Goal: Transaction & Acquisition: Book appointment/travel/reservation

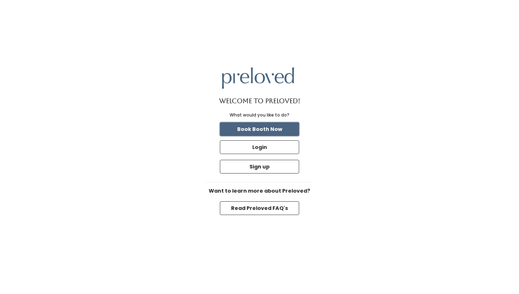
click at [256, 128] on button "Book Booth Now" at bounding box center [259, 129] width 79 height 14
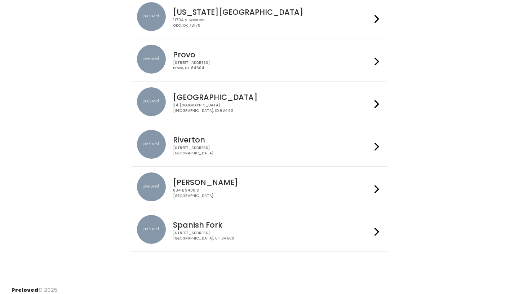
scroll to position [210, 0]
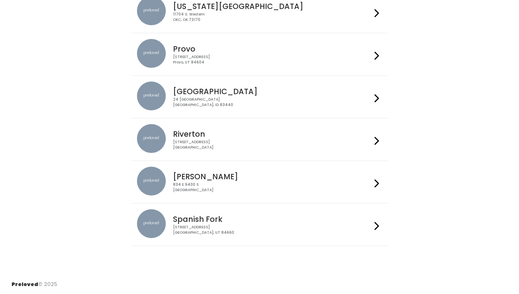
click at [258, 180] on h4 "Sandy" at bounding box center [272, 176] width 198 height 8
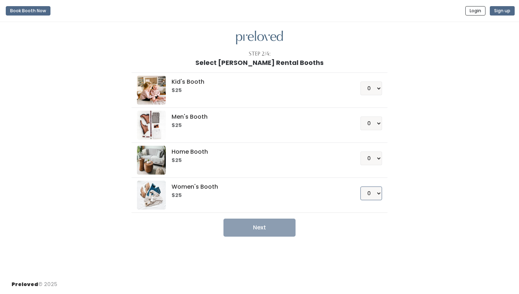
click at [379, 194] on select "0 1 2 3 4" at bounding box center [372, 193] width 22 height 14
select select "1"
click at [267, 229] on button "Next" at bounding box center [260, 228] width 72 height 18
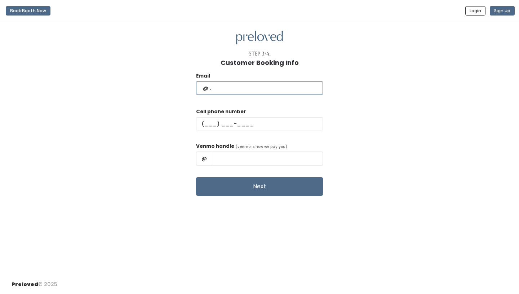
click at [222, 89] on input "text" at bounding box center [259, 88] width 127 height 14
type input "rrogick@yahoo.com"
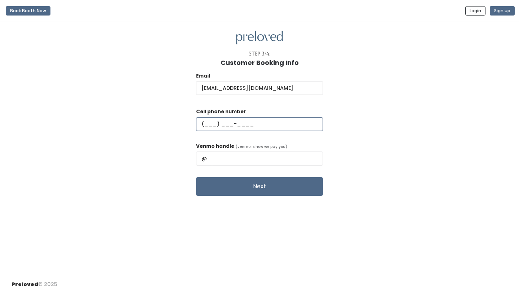
click at [225, 124] on input "text" at bounding box center [259, 124] width 127 height 14
type input "(619) 906-9346"
click at [238, 163] on input "text" at bounding box center [267, 158] width 111 height 14
type input "Ramona-Gickling"
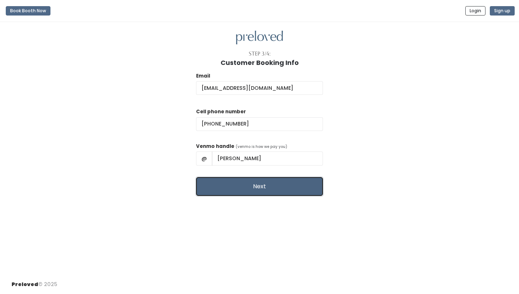
click at [257, 185] on button "Next" at bounding box center [259, 186] width 127 height 19
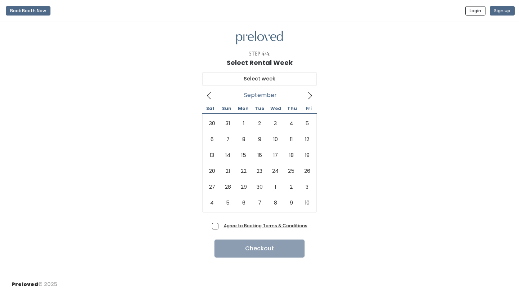
click at [310, 93] on icon at bounding box center [310, 96] width 8 height 8
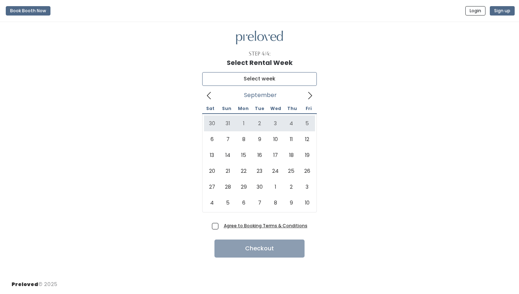
type input "August 30 to September 5"
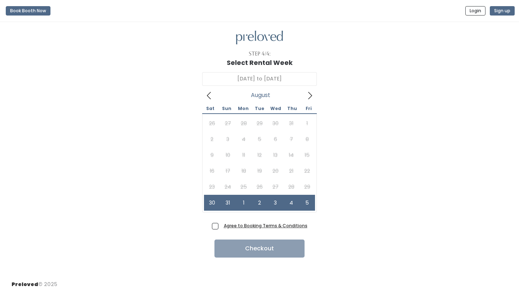
click at [250, 227] on u "Agree to Booking Terms & Conditions" at bounding box center [266, 226] width 84 height 6
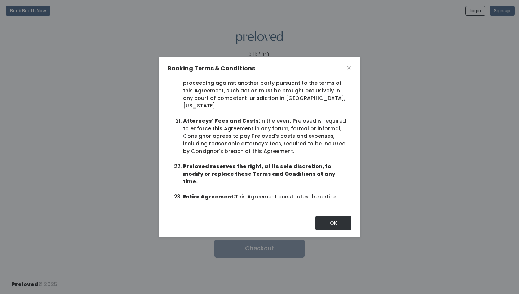
scroll to position [34, 0]
click at [334, 222] on button "OK" at bounding box center [334, 223] width 36 height 14
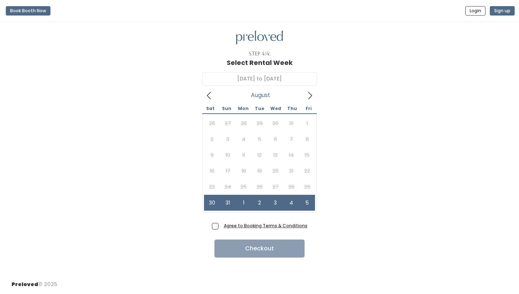
click at [221, 227] on span "Agree to Booking Terms & Conditions" at bounding box center [264, 225] width 87 height 7
click at [221, 227] on input "Agree to Booking Terms & Conditions" at bounding box center [223, 224] width 5 height 5
checkbox input "true"
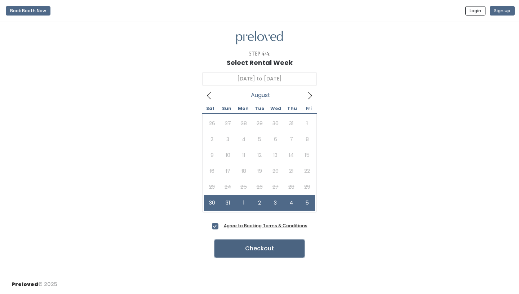
click at [253, 248] on button "Checkout" at bounding box center [260, 249] width 90 height 18
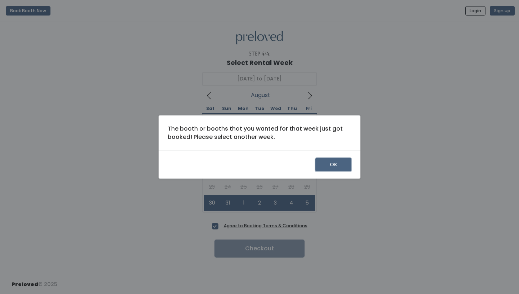
click at [329, 163] on button "OK" at bounding box center [334, 165] width 36 height 14
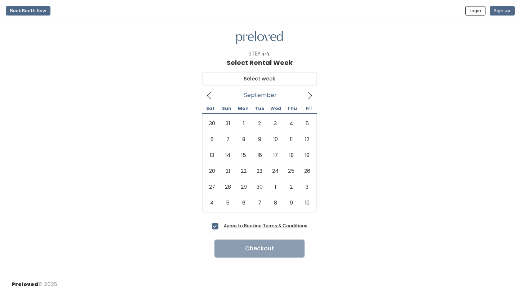
click at [310, 93] on icon at bounding box center [310, 96] width 8 height 8
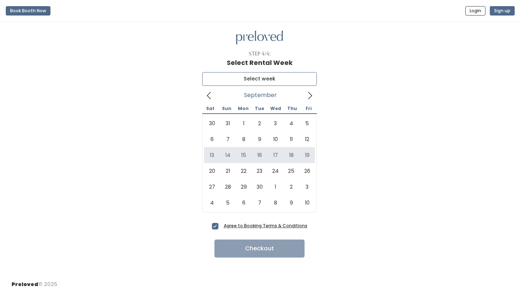
type input "September 13 to September 19"
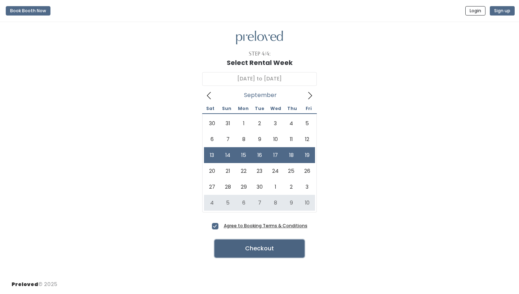
click at [256, 250] on button "Checkout" at bounding box center [260, 249] width 90 height 18
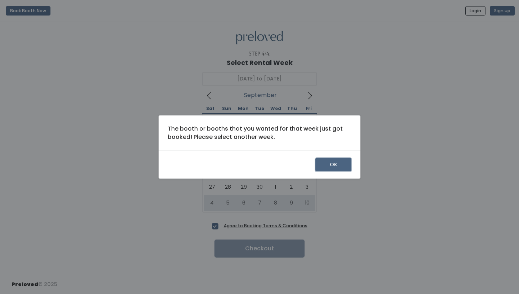
click at [333, 164] on button "OK" at bounding box center [334, 165] width 36 height 14
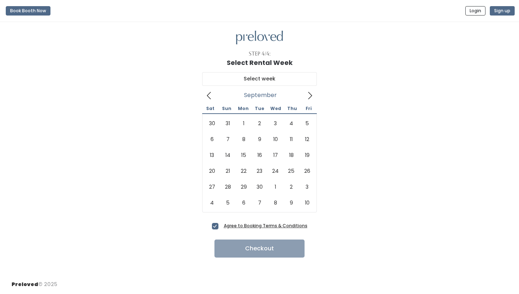
click at [312, 93] on icon at bounding box center [310, 96] width 8 height 8
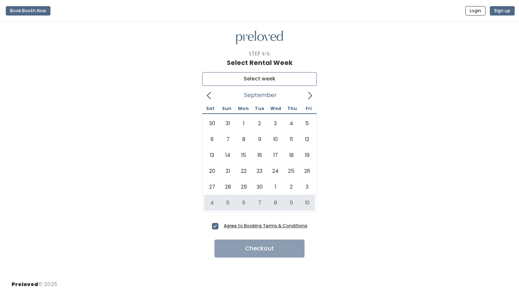
type input "[DATE] to [DATE]"
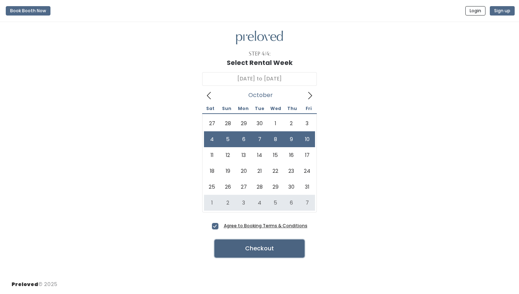
click at [258, 246] on button "Checkout" at bounding box center [260, 249] width 90 height 18
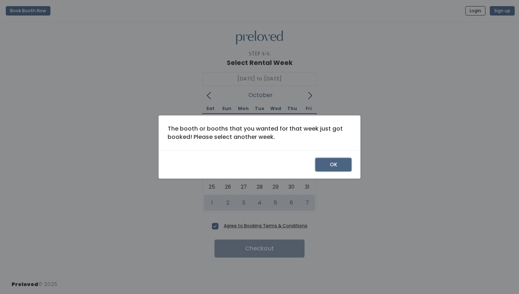
click at [333, 166] on button "OK" at bounding box center [334, 165] width 36 height 14
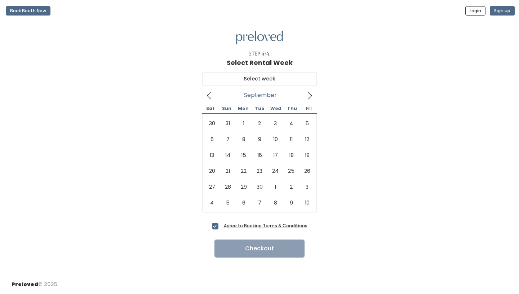
click at [310, 93] on icon at bounding box center [310, 96] width 8 height 8
click at [311, 94] on icon at bounding box center [310, 95] width 4 height 7
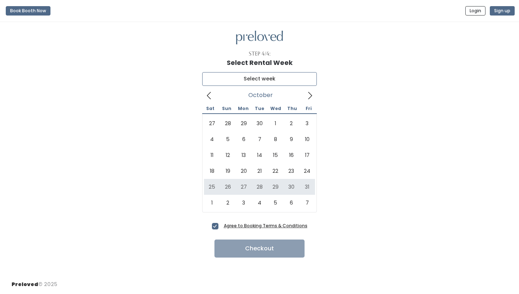
type input "October 25 to October 31"
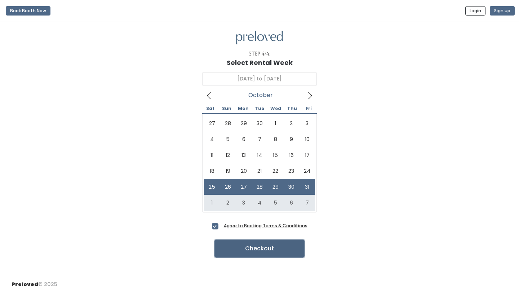
click at [257, 249] on button "Checkout" at bounding box center [260, 249] width 90 height 18
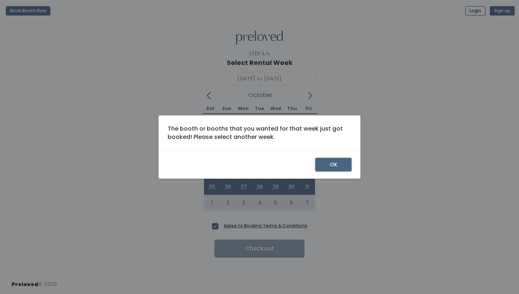
click at [333, 165] on button "OK" at bounding box center [334, 165] width 36 height 14
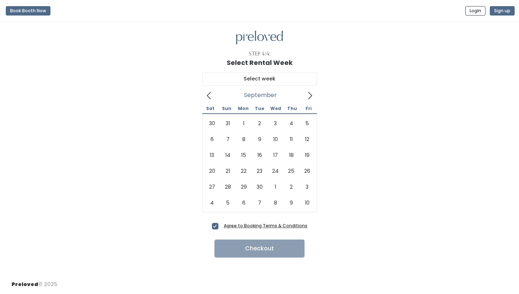
click at [310, 93] on icon at bounding box center [310, 96] width 8 height 8
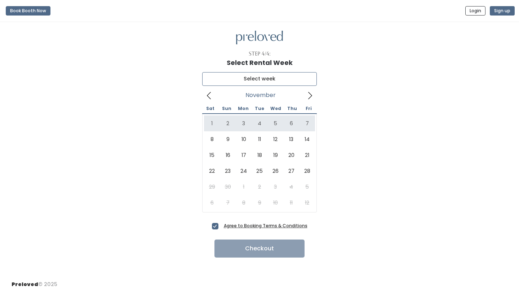
type input "November 1 to November 7"
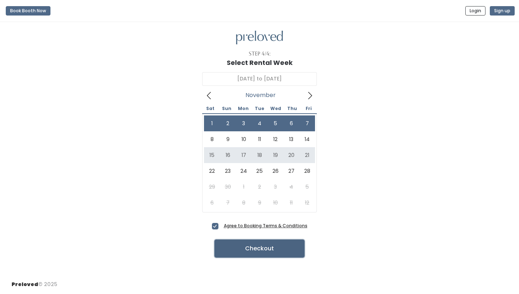
click at [257, 248] on button "Checkout" at bounding box center [260, 249] width 90 height 18
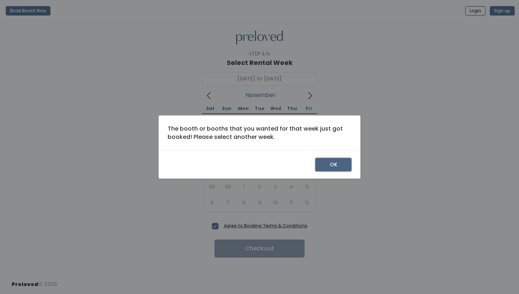
click at [333, 165] on button "OK" at bounding box center [334, 165] width 36 height 14
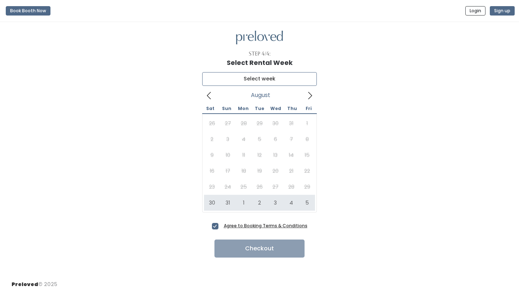
type input "[DATE] to [DATE]"
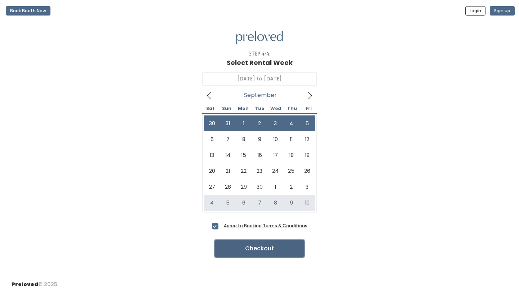
click at [260, 247] on button "Checkout" at bounding box center [260, 249] width 90 height 18
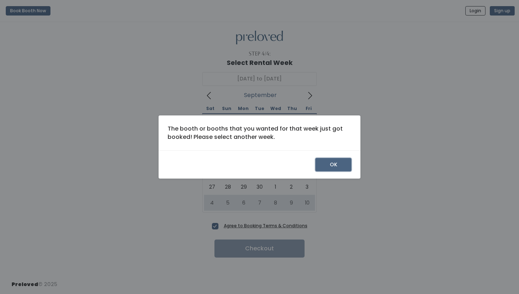
click at [336, 163] on button "OK" at bounding box center [334, 165] width 36 height 14
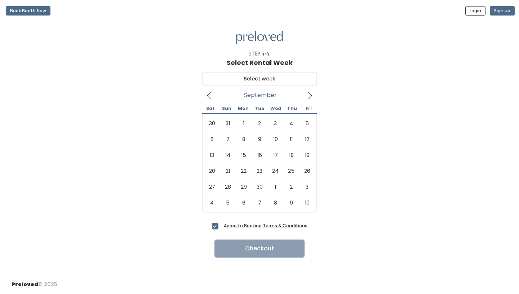
click at [311, 96] on icon at bounding box center [310, 96] width 8 height 8
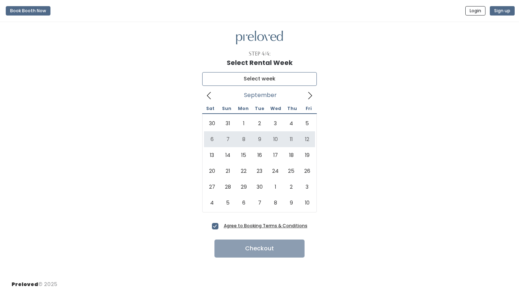
type input "[DATE] to [DATE]"
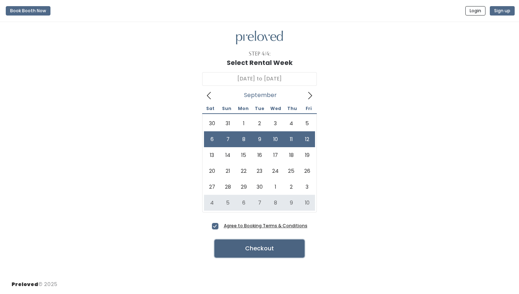
click at [260, 248] on button "Checkout" at bounding box center [260, 249] width 90 height 18
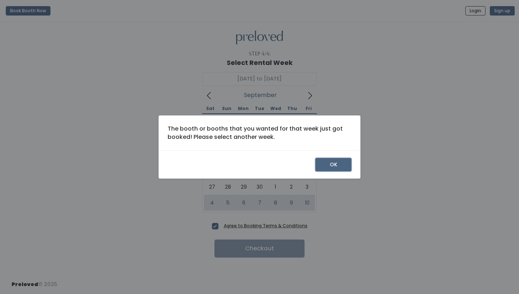
click at [330, 164] on button "OK" at bounding box center [334, 165] width 36 height 14
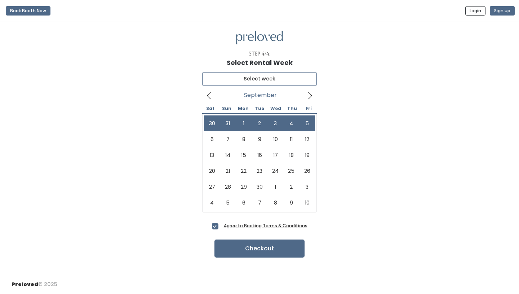
type input "August 30 to September 5"
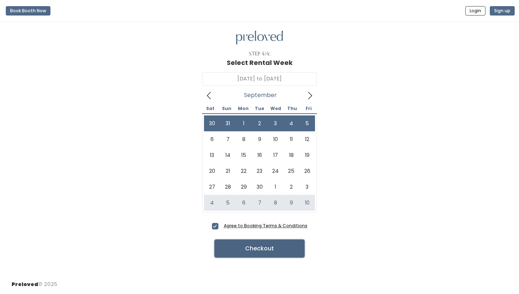
click at [263, 249] on button "Checkout" at bounding box center [260, 249] width 90 height 18
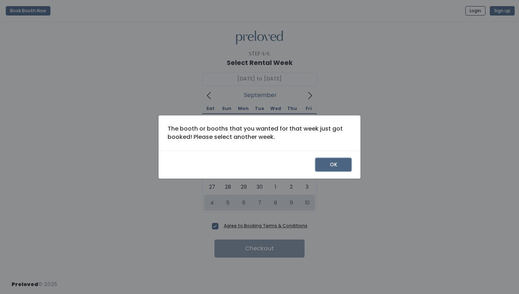
click at [327, 166] on button "OK" at bounding box center [334, 165] width 36 height 14
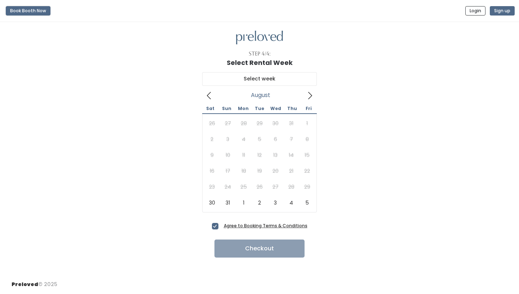
click at [27, 10] on button "Book Booth Now" at bounding box center [28, 10] width 45 height 9
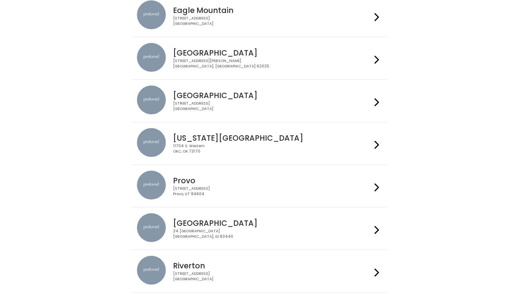
scroll to position [80, 0]
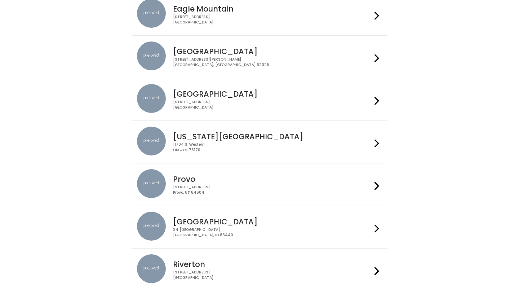
click at [294, 181] on h4 "Provo" at bounding box center [272, 179] width 198 height 8
click at [264, 107] on div "3903 N Braeswood Blvd Houston, TX 77025" at bounding box center [272, 105] width 198 height 10
click at [239, 141] on div "Oklahoma City 11704 S. Western OKC, OK 73170" at bounding box center [270, 140] width 201 height 26
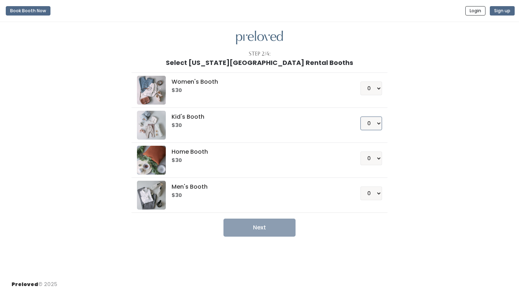
click at [379, 124] on select "0 1 2 3 4" at bounding box center [372, 124] width 22 height 14
select select "1"
click at [260, 227] on button "Next" at bounding box center [260, 228] width 72 height 18
